Goal: Obtain resource: Download file/media

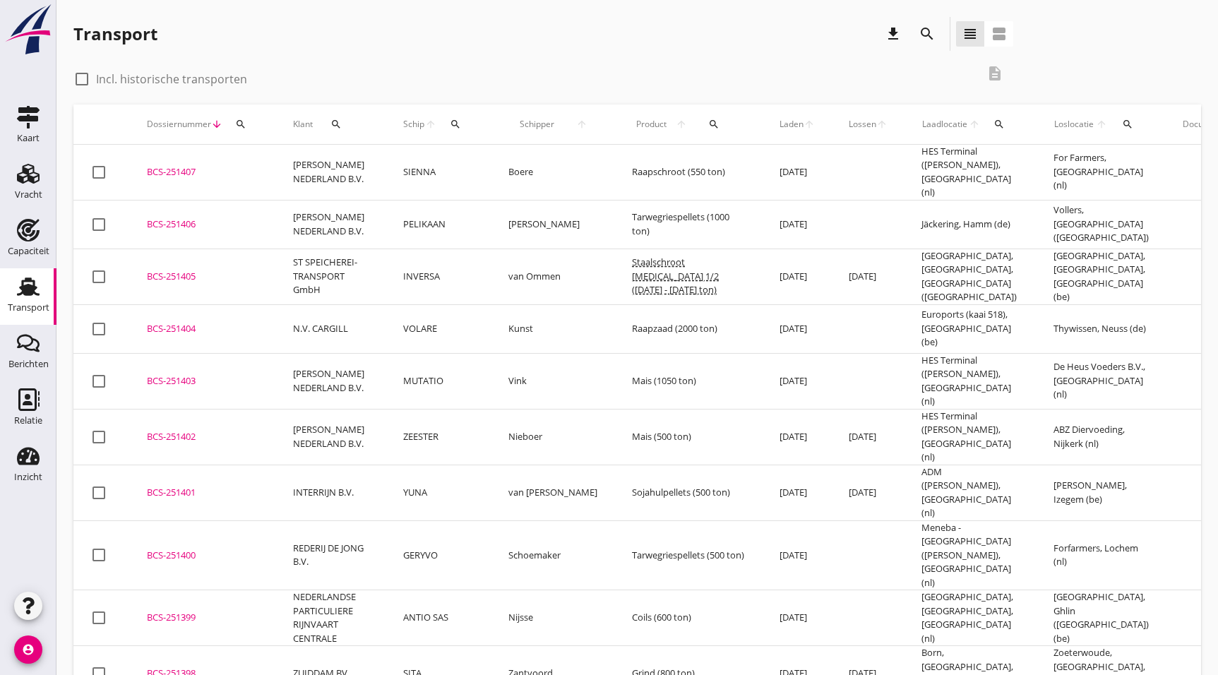
scroll to position [1288, 0]
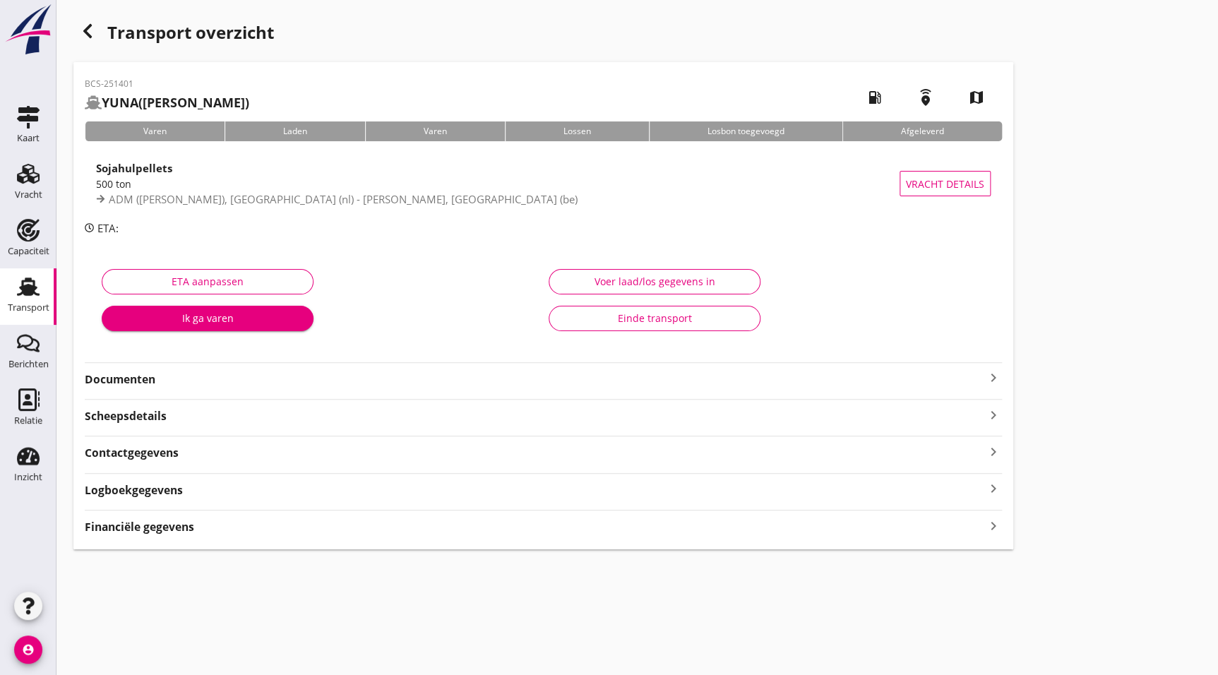
click at [165, 390] on div "BCS-251401 YUNA (van Bekhoven) local_gas_station emergency_share map Varen Lade…" at bounding box center [543, 305] width 940 height 487
click at [191, 381] on strong "Documenten" at bounding box center [535, 379] width 900 height 16
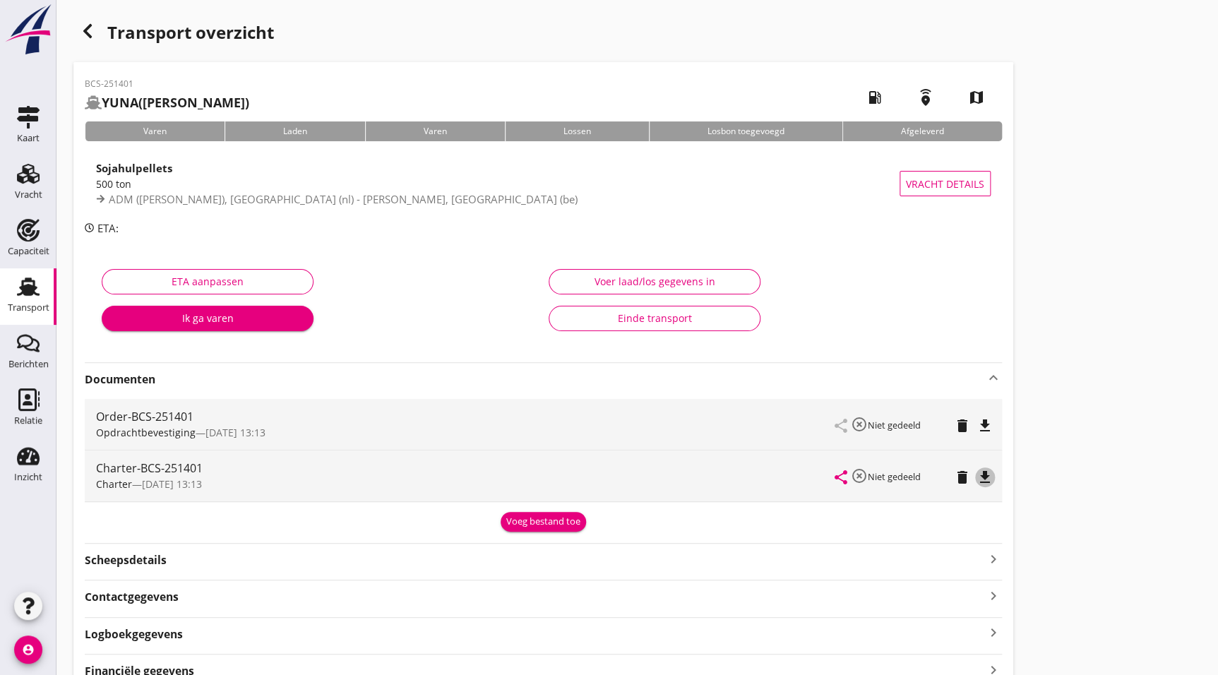
click at [992, 474] on icon "file_download" at bounding box center [985, 477] width 17 height 17
click at [85, 25] on icon "button" at bounding box center [87, 31] width 17 height 17
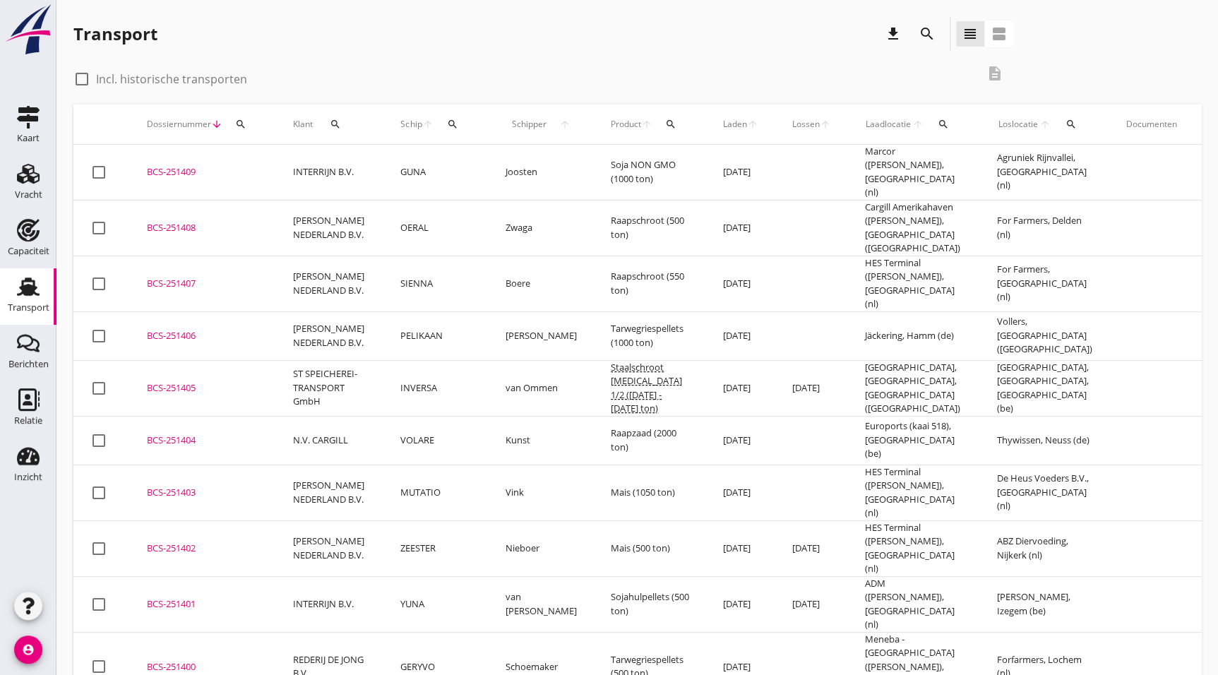
drag, startPoint x: 196, startPoint y: 516, endPoint x: 232, endPoint y: 501, distance: 38.7
click at [196, 520] on td "BCS-251402 upload_file Drop hier uw bestand om het aan het dossier toe te voegen" at bounding box center [203, 548] width 146 height 56
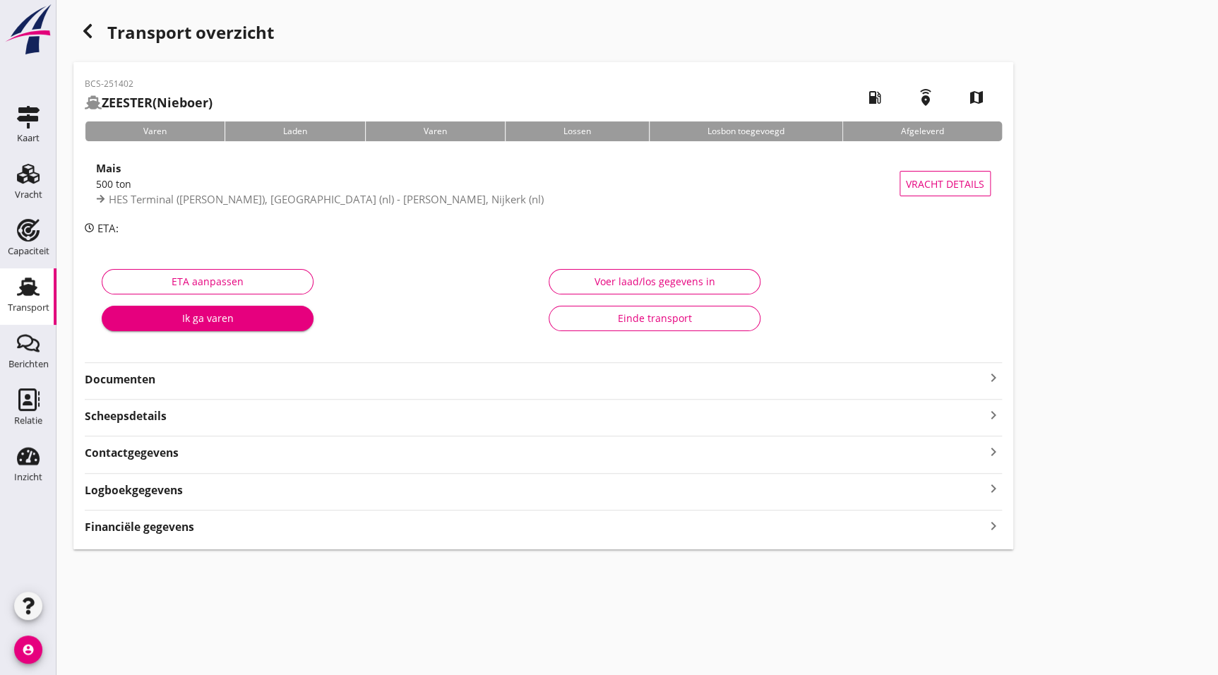
click at [171, 381] on strong "Documenten" at bounding box center [535, 379] width 900 height 16
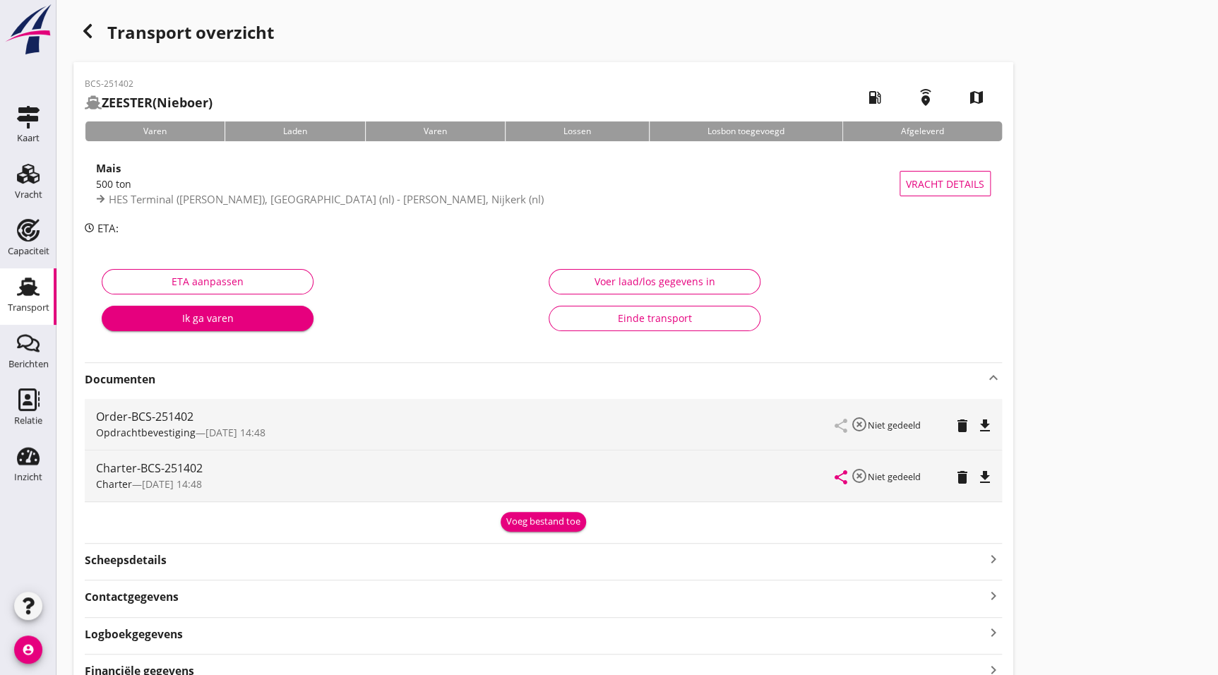
click at [987, 478] on icon "file_download" at bounding box center [985, 477] width 17 height 17
click at [87, 30] on icon "button" at bounding box center [87, 31] width 17 height 17
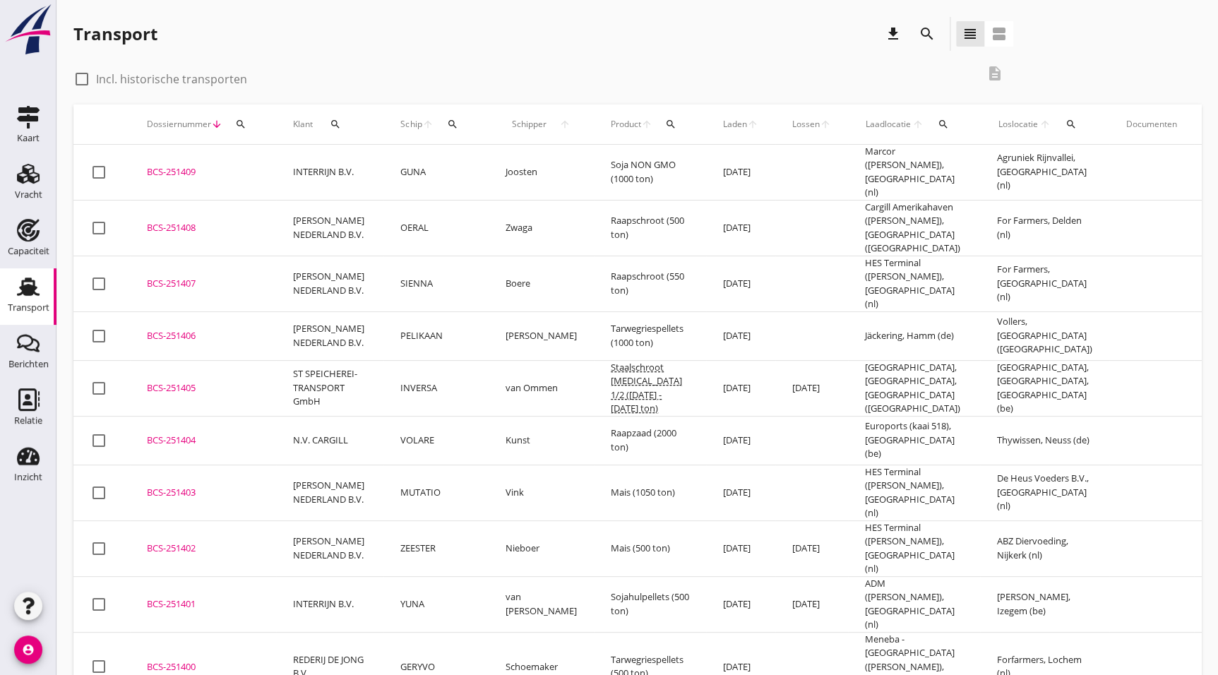
click at [136, 472] on td "BCS-251403 upload_file Drop hier uw bestand om het aan het dossier toe te voegen" at bounding box center [203, 493] width 146 height 56
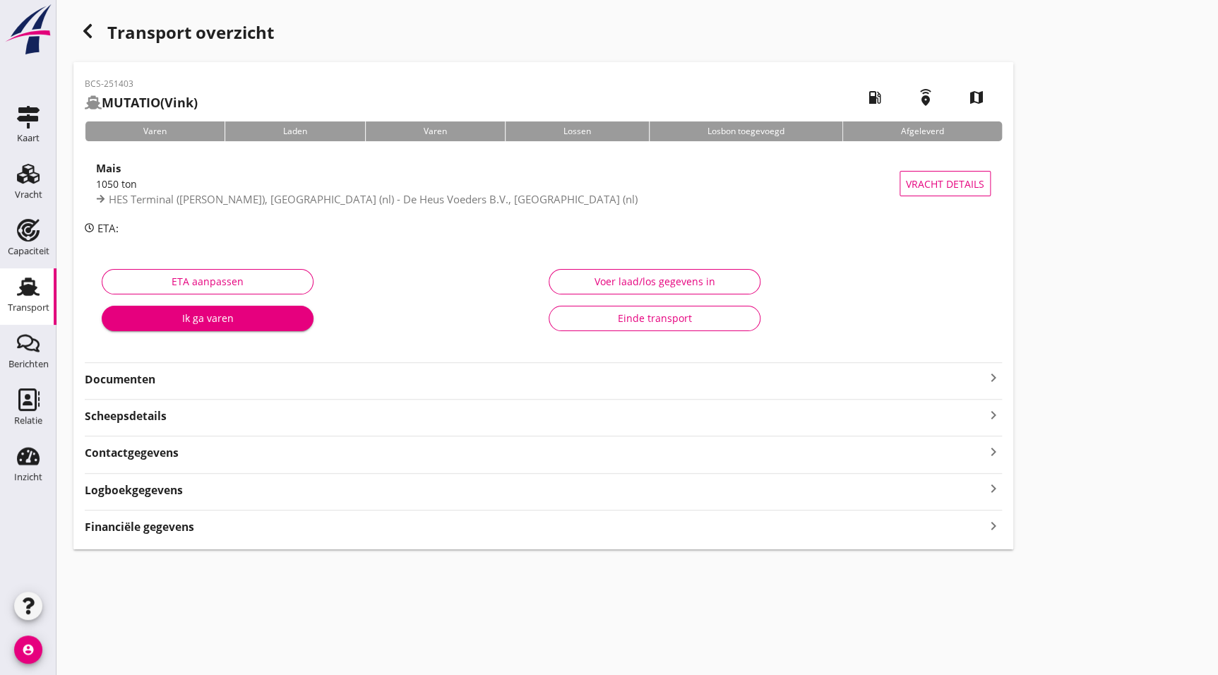
click at [151, 374] on strong "Documenten" at bounding box center [535, 379] width 900 height 16
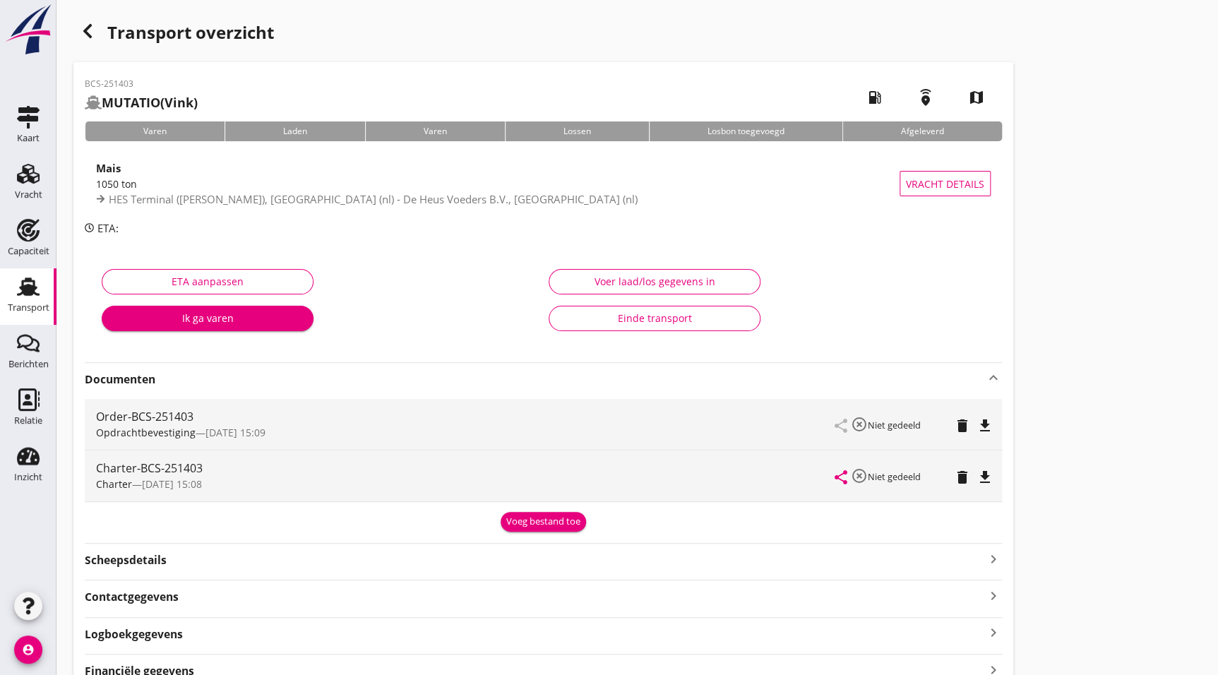
click at [986, 477] on icon "file_download" at bounding box center [985, 477] width 17 height 17
click at [77, 24] on div "button" at bounding box center [87, 31] width 28 height 28
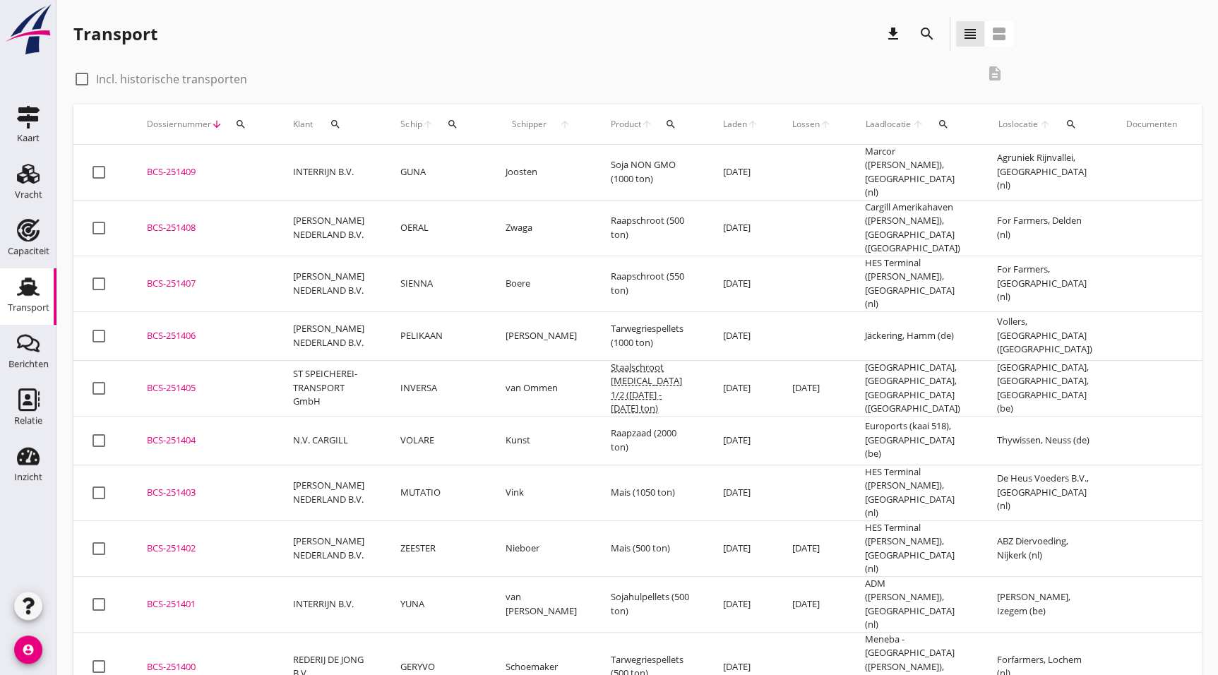
click at [201, 434] on div "BCS-251404" at bounding box center [203, 441] width 112 height 14
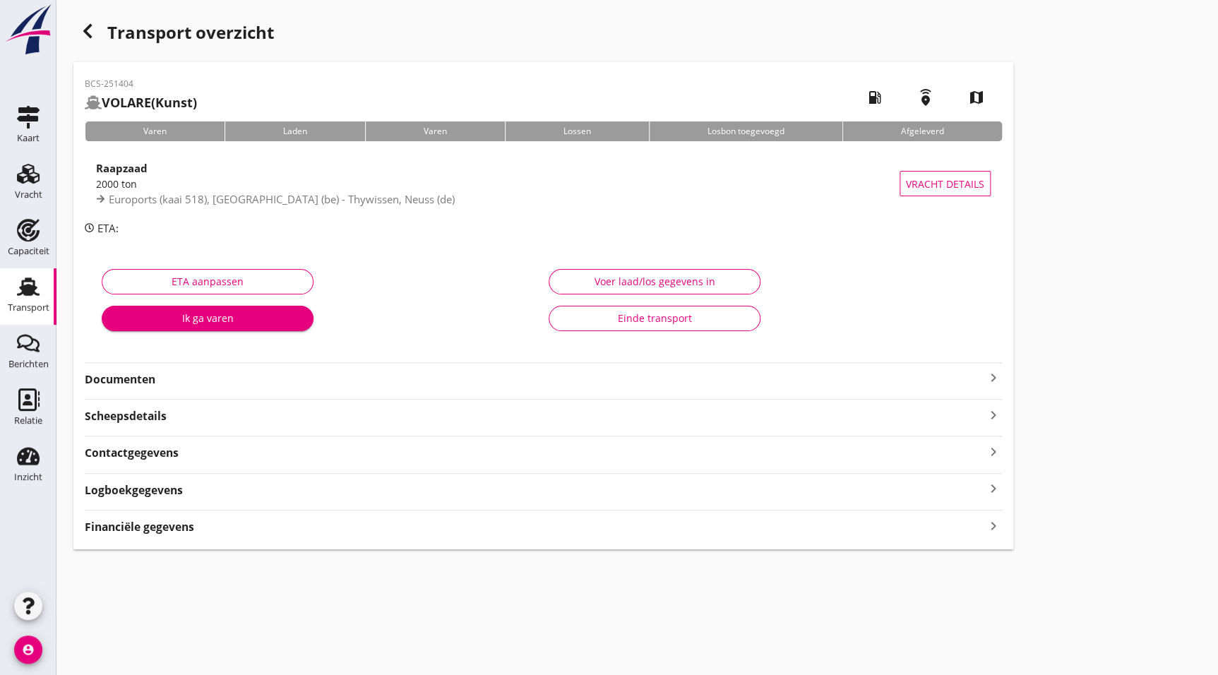
click at [153, 369] on div "Documenten keyboard_arrow_right" at bounding box center [543, 378] width 917 height 19
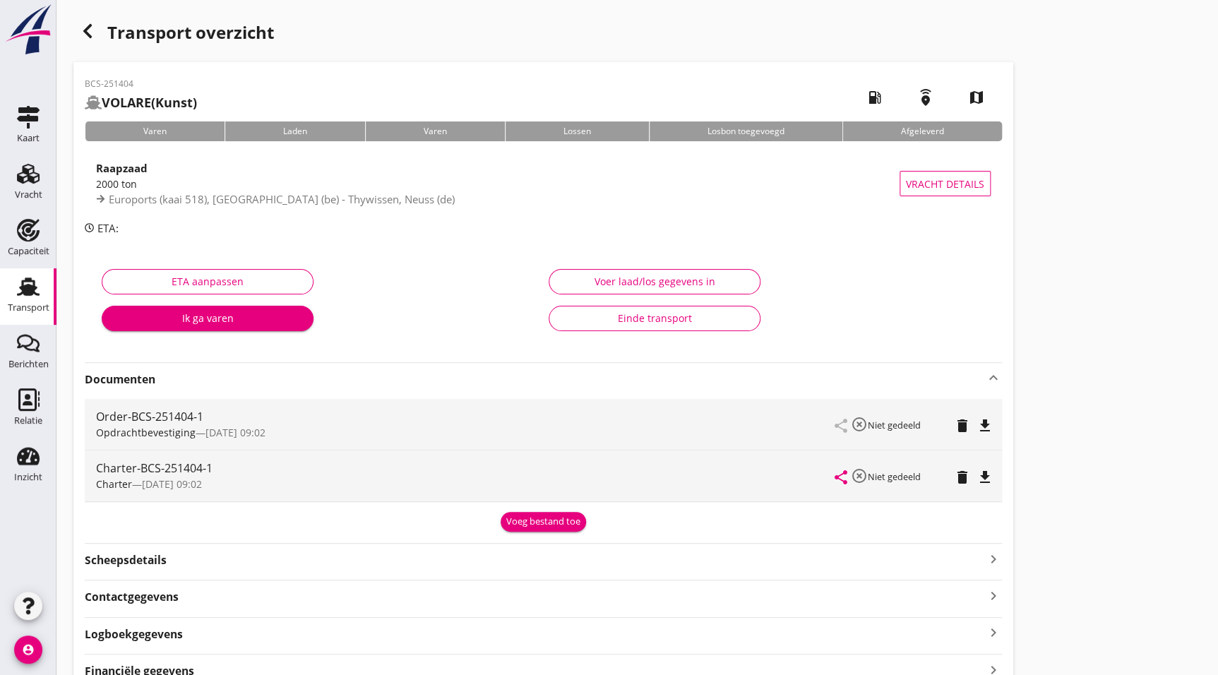
click at [981, 478] on icon "file_download" at bounding box center [985, 477] width 17 height 17
click at [85, 28] on icon "button" at bounding box center [87, 31] width 17 height 17
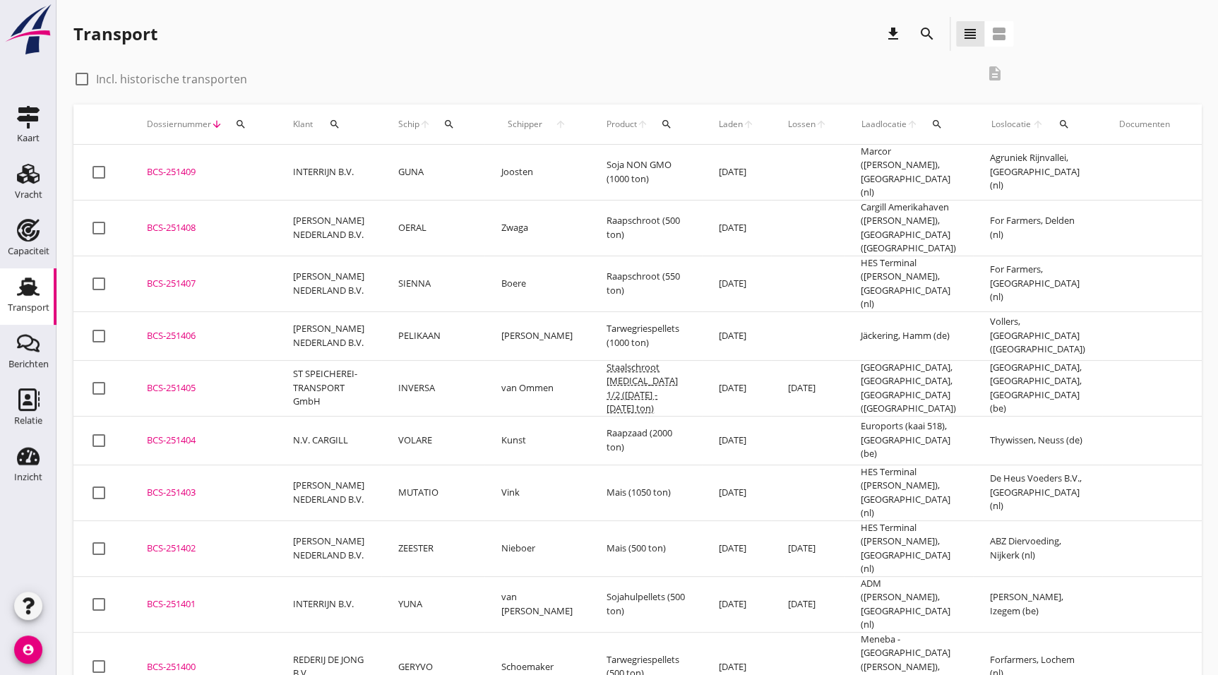
click at [191, 381] on div "BCS-251405" at bounding box center [203, 388] width 112 height 14
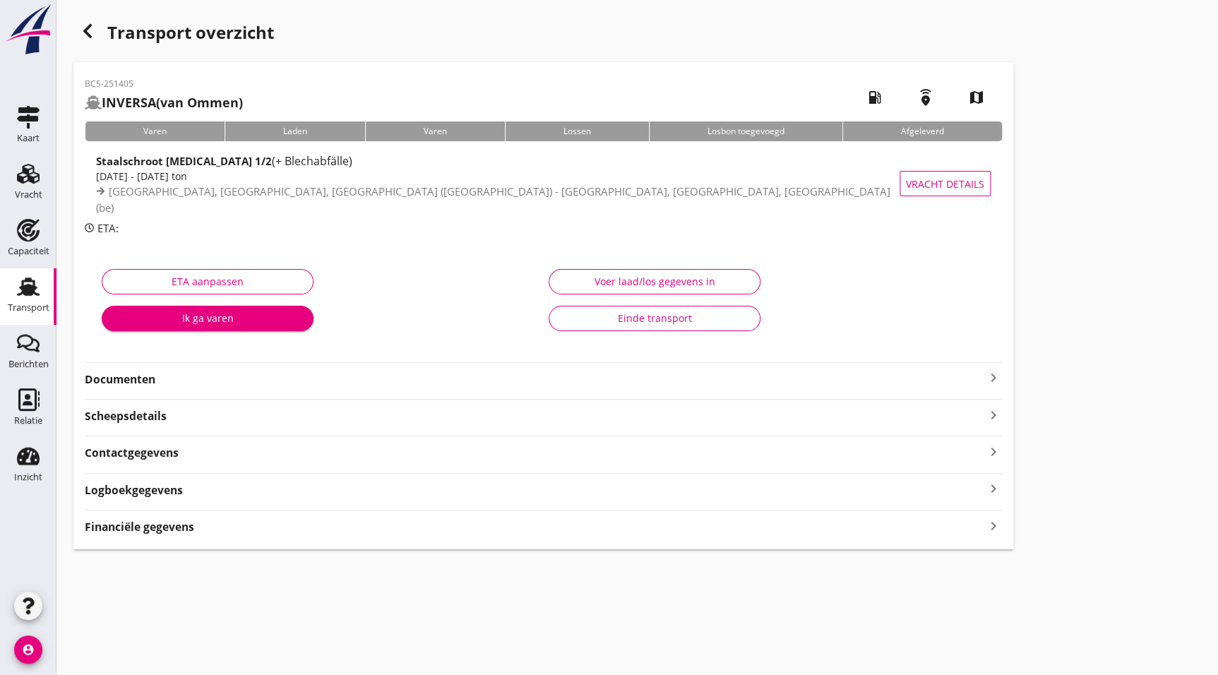
drag, startPoint x: 152, startPoint y: 382, endPoint x: 176, endPoint y: 391, distance: 25.7
click at [152, 382] on strong "Documenten" at bounding box center [535, 379] width 900 height 16
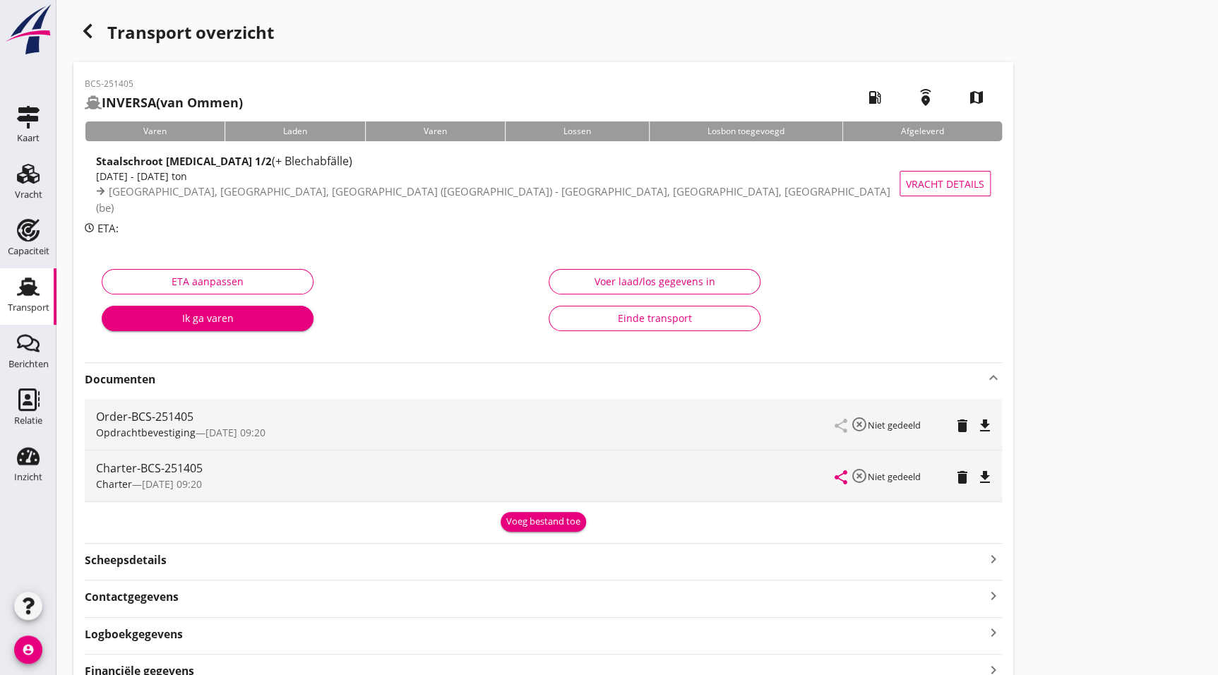
click at [977, 481] on icon "file_download" at bounding box center [985, 477] width 17 height 17
click at [90, 28] on use "button" at bounding box center [87, 31] width 8 height 14
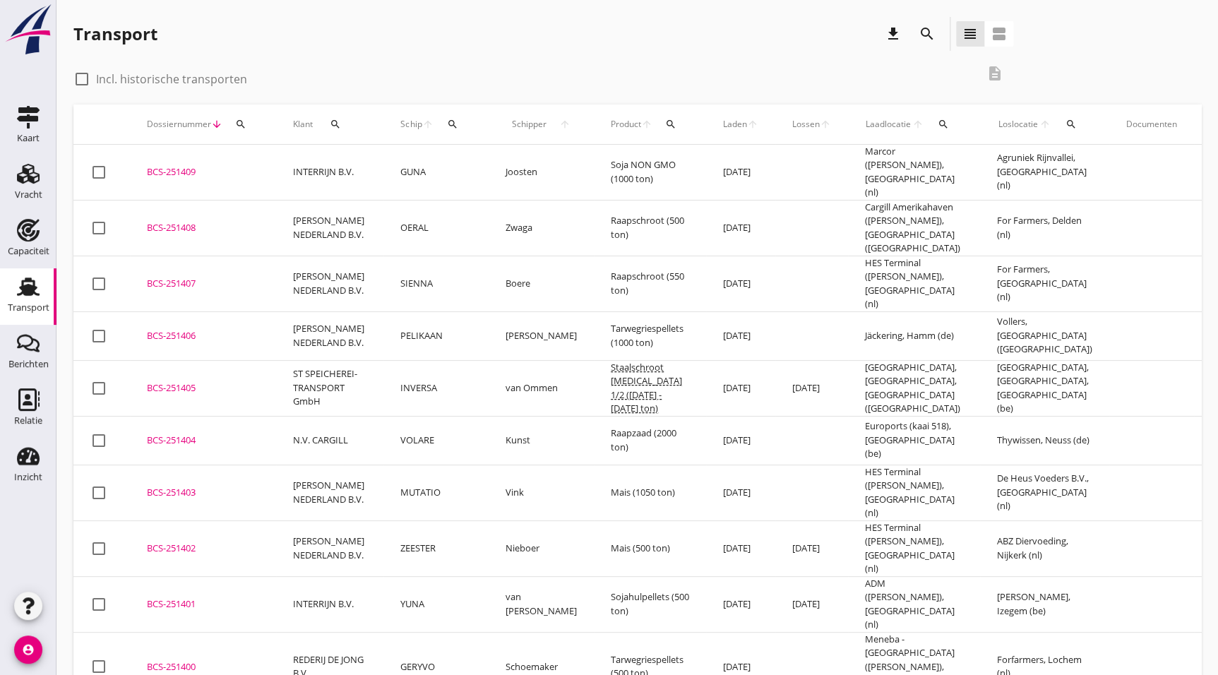
drag, startPoint x: 215, startPoint y: 318, endPoint x: 209, endPoint y: 328, distance: 12.4
click at [215, 329] on div "BCS-251406" at bounding box center [203, 336] width 112 height 14
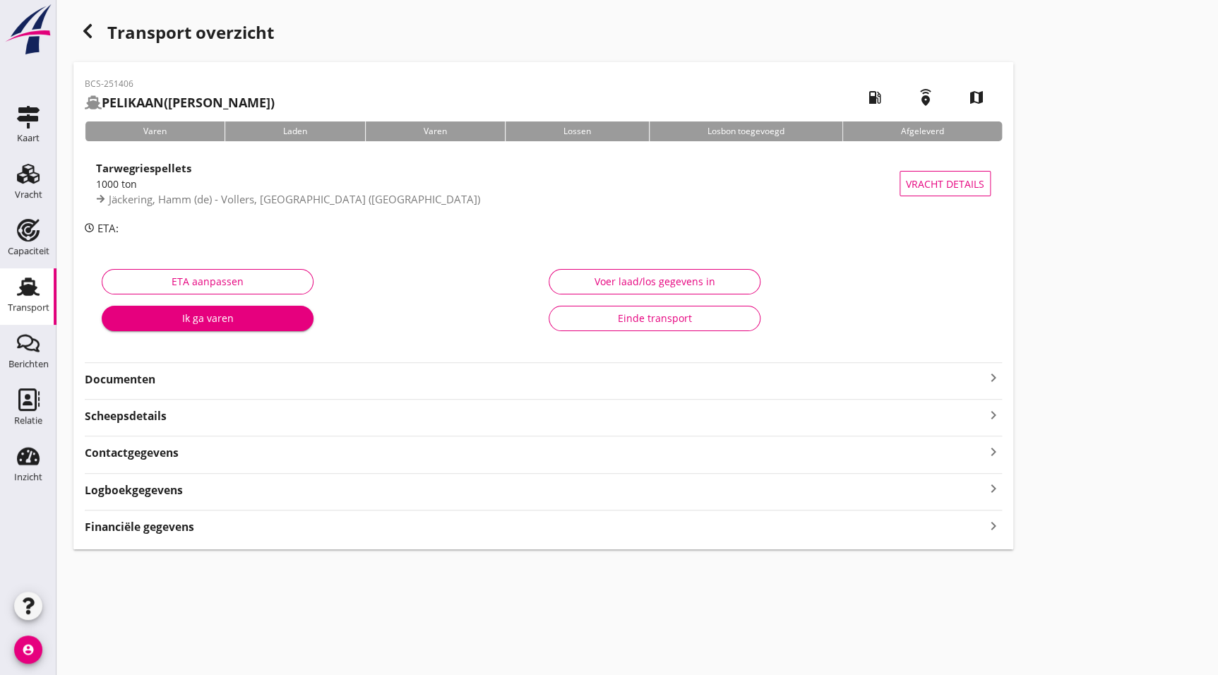
click at [136, 381] on strong "Documenten" at bounding box center [535, 379] width 900 height 16
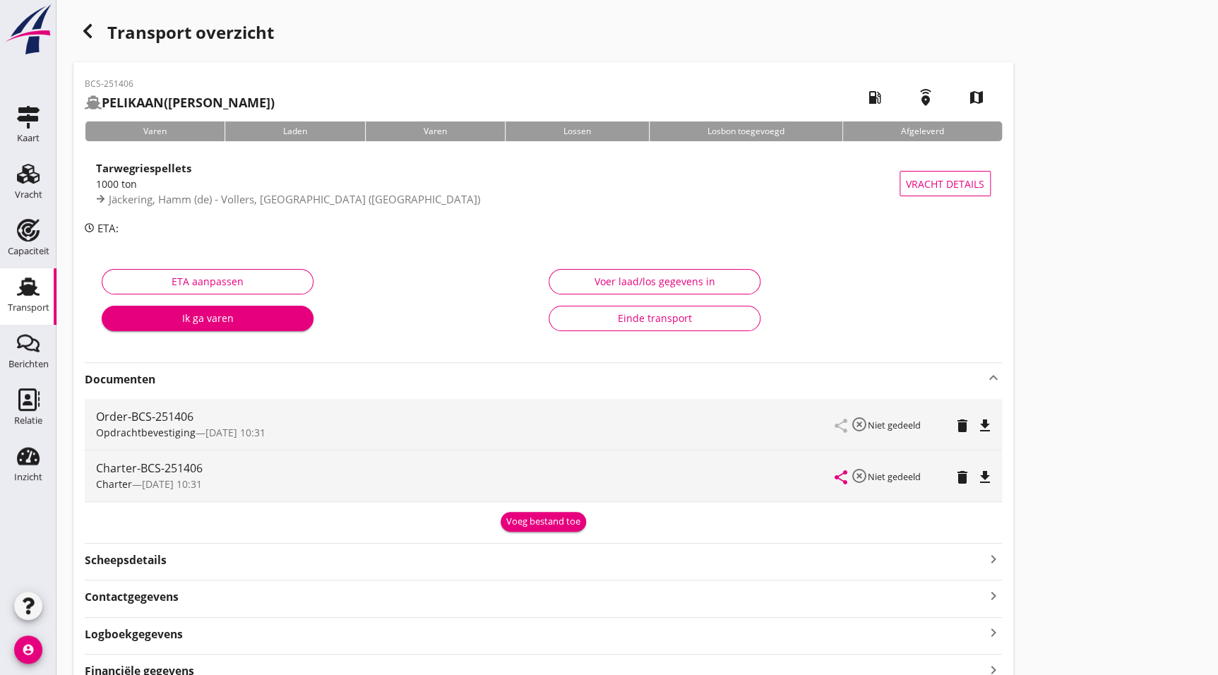
click at [980, 475] on icon "file_download" at bounding box center [985, 477] width 17 height 17
click at [92, 23] on icon "button" at bounding box center [87, 31] width 17 height 17
